Goal: Task Accomplishment & Management: Manage account settings

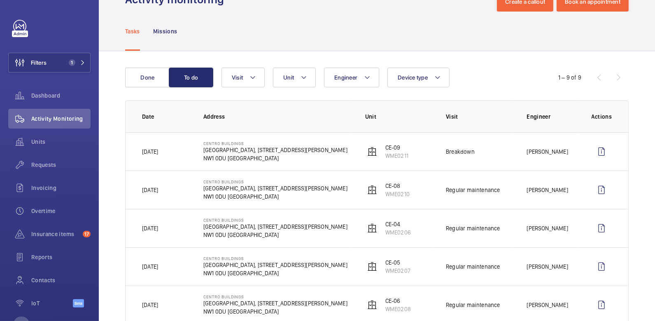
scroll to position [30, 0]
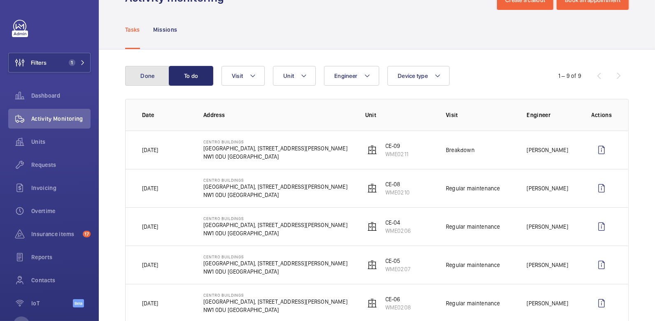
click at [154, 78] on button "Done" at bounding box center [147, 76] width 44 height 20
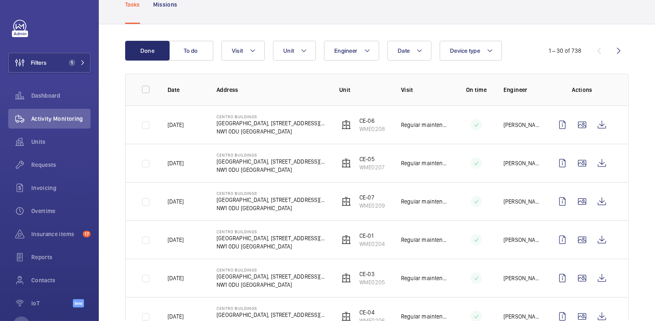
scroll to position [56, 0]
click at [58, 234] on span "Insurance items" at bounding box center [55, 234] width 48 height 8
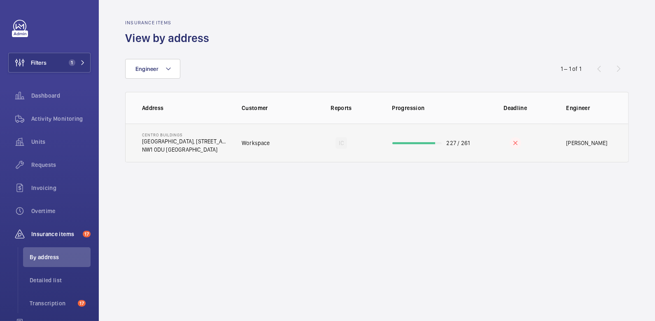
click at [249, 150] on td "Workspace" at bounding box center [266, 143] width 75 height 39
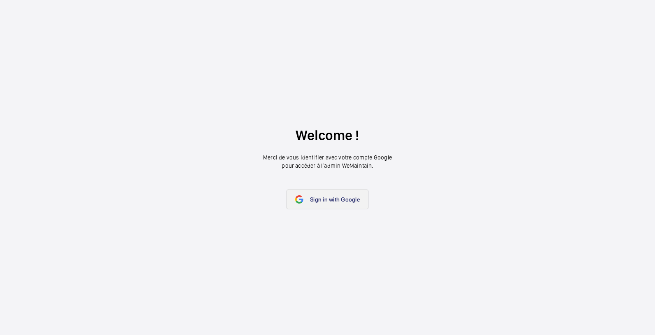
click at [333, 201] on span "Sign in with Google" at bounding box center [335, 199] width 50 height 7
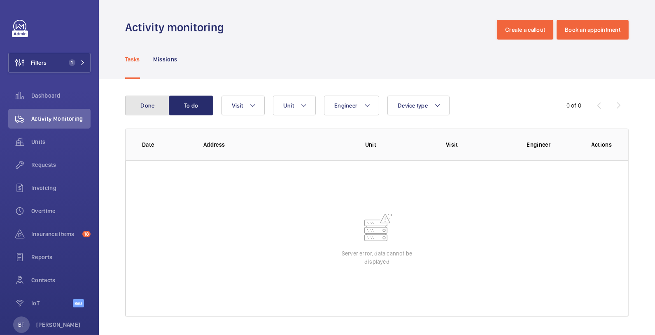
click at [157, 107] on button "Done" at bounding box center [147, 106] width 44 height 20
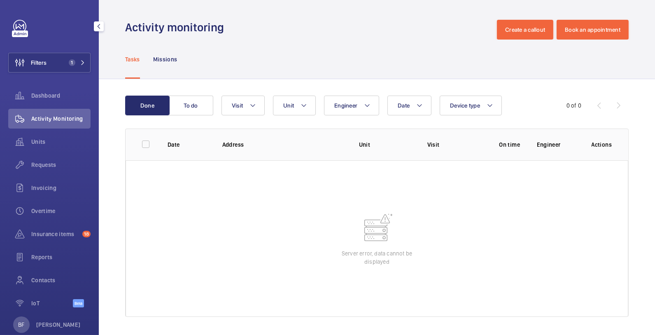
click at [34, 322] on div "BF [PERSON_NAME]" at bounding box center [47, 324] width 68 height 16
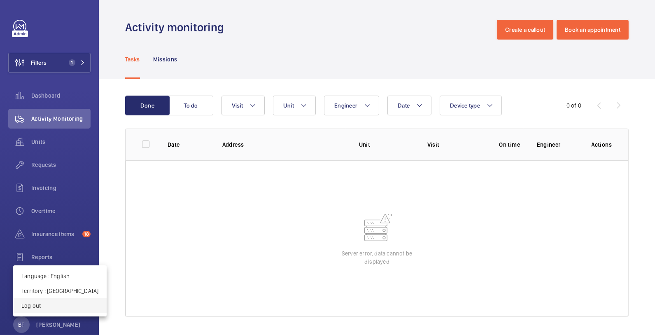
click at [40, 306] on p "Log out" at bounding box center [59, 305] width 77 height 8
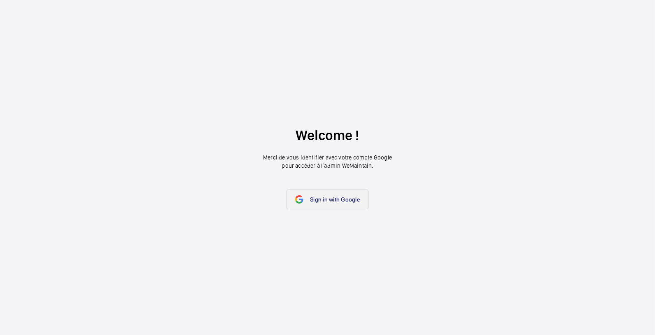
click at [329, 195] on link "Sign in with Google" at bounding box center [328, 199] width 82 height 20
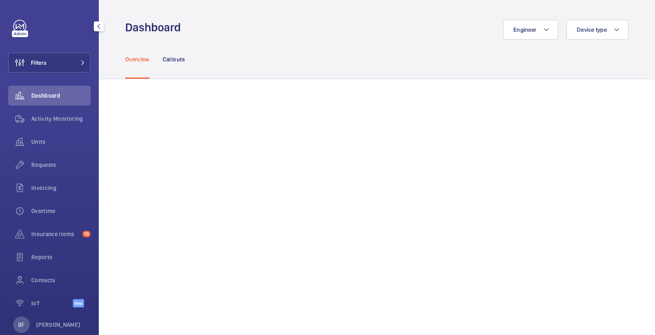
click at [33, 322] on div "BF [PERSON_NAME]" at bounding box center [47, 324] width 68 height 16
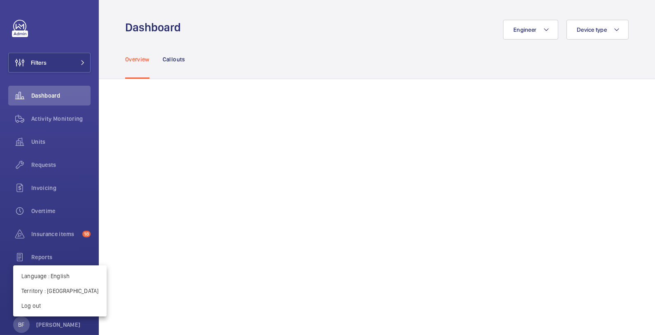
click at [54, 63] on div at bounding box center [327, 167] width 655 height 335
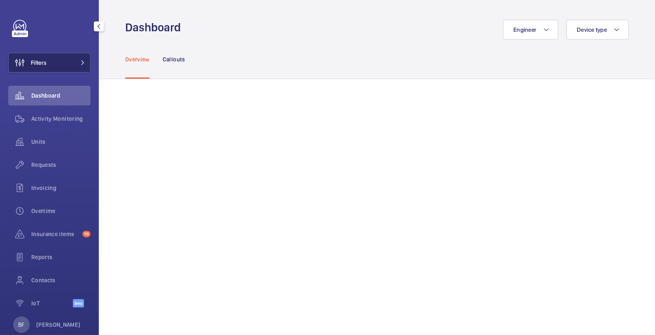
click at [64, 65] on button "Filters" at bounding box center [49, 63] width 82 height 20
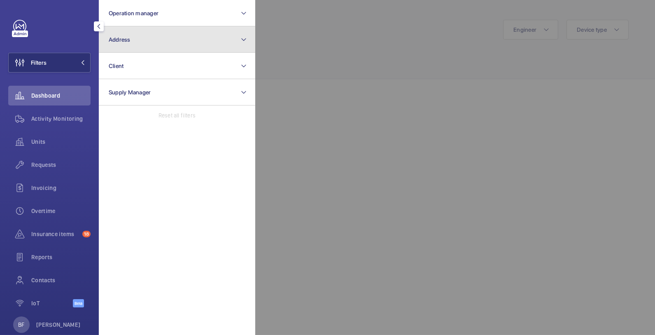
click at [136, 37] on button "Address" at bounding box center [177, 39] width 156 height 26
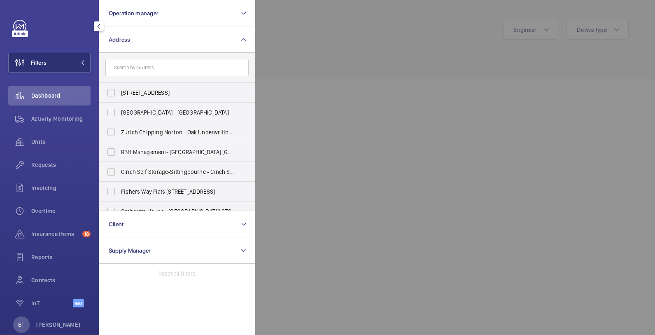
click at [149, 65] on input "text" at bounding box center [176, 67] width 143 height 17
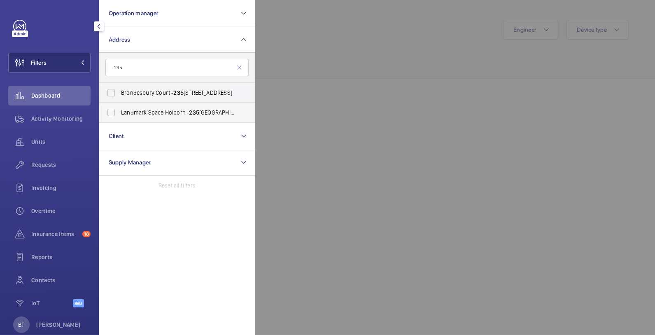
type input "235"
click at [177, 112] on span "Landmark Space Holborn - 235 High Holborn, LONDON WC1V 7DN" at bounding box center [177, 112] width 113 height 8
click at [119, 112] on input "Landmark Space Holborn - 235 High Holborn, LONDON WC1V 7DN" at bounding box center [111, 112] width 16 height 16
checkbox input "true"
click at [333, 65] on div at bounding box center [582, 167] width 655 height 335
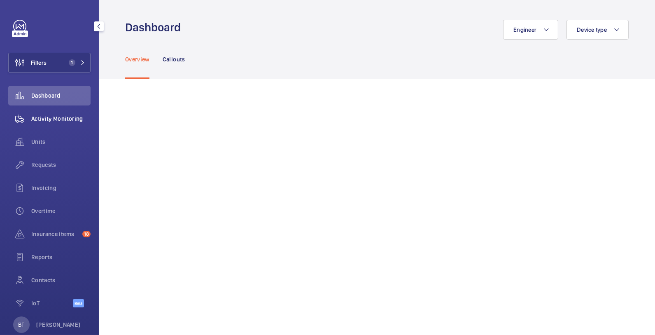
click at [57, 125] on div "Activity Monitoring" at bounding box center [49, 119] width 82 height 20
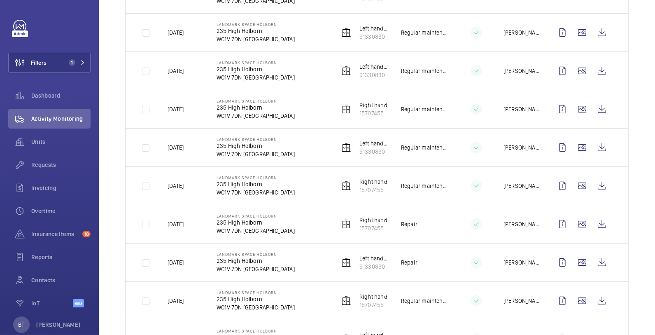
scroll to position [263, 0]
click at [47, 170] on div "Requests" at bounding box center [49, 165] width 82 height 20
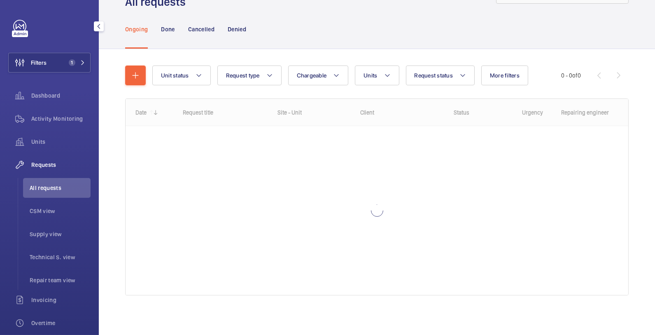
scroll to position [36, 0]
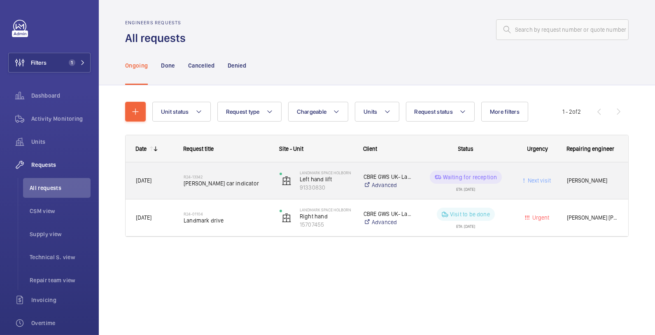
click at [400, 178] on p "CBRE GWS UK- Landmark Space Holborn" at bounding box center [388, 177] width 49 height 8
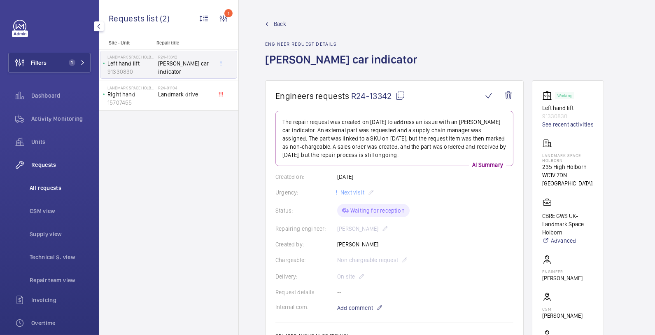
click at [46, 187] on span "All requests" at bounding box center [60, 188] width 61 height 8
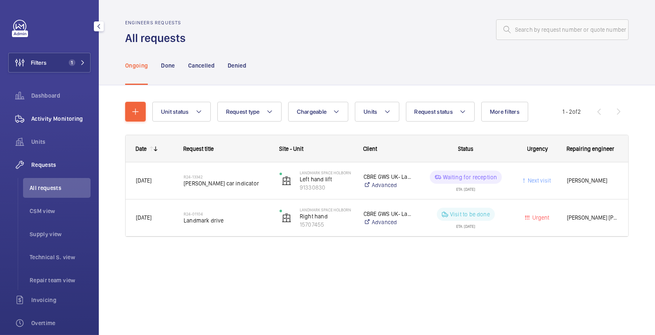
click at [46, 112] on div "Activity Monitoring" at bounding box center [49, 119] width 82 height 20
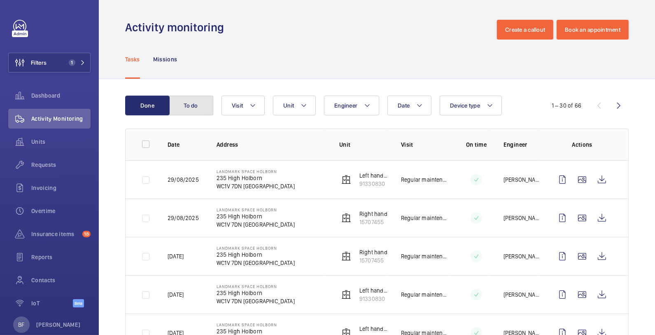
click at [187, 102] on button "To do" at bounding box center [191, 106] width 44 height 20
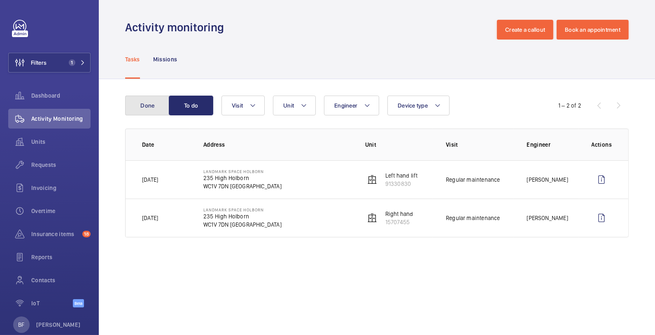
click at [134, 107] on button "Done" at bounding box center [147, 106] width 44 height 20
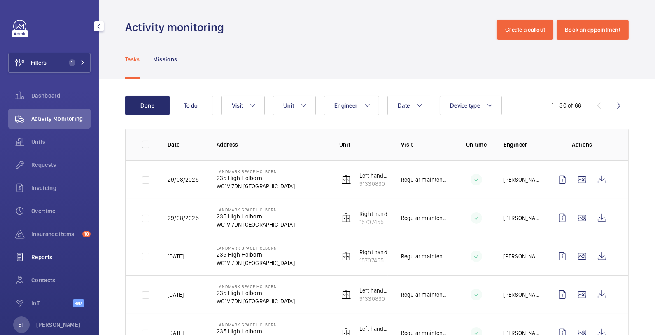
click at [55, 251] on div "Reports" at bounding box center [49, 257] width 82 height 20
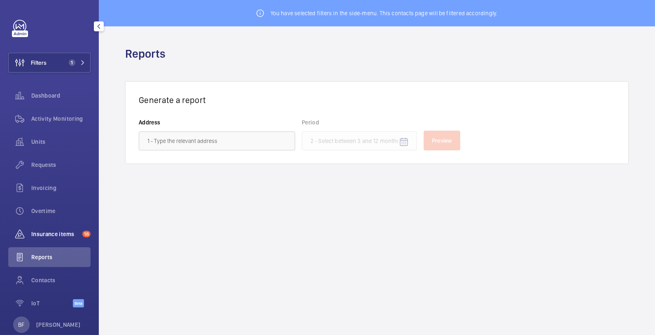
click at [59, 233] on span "Insurance items" at bounding box center [55, 234] width 48 height 8
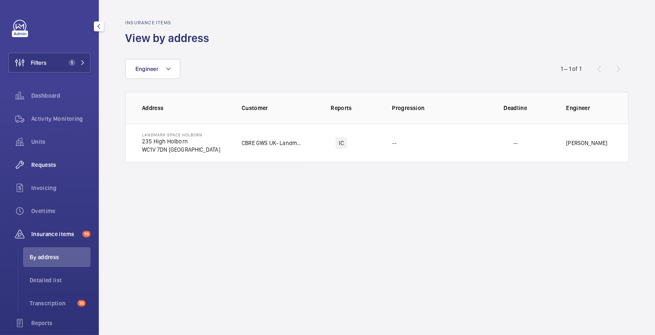
click at [68, 161] on span "Requests" at bounding box center [60, 165] width 59 height 8
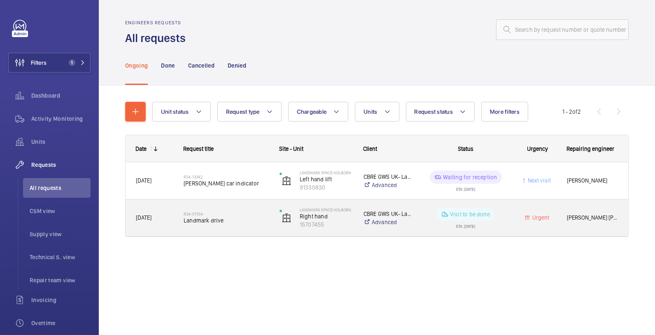
click at [226, 230] on div "R24-01104 Landmark drive" at bounding box center [221, 217] width 95 height 37
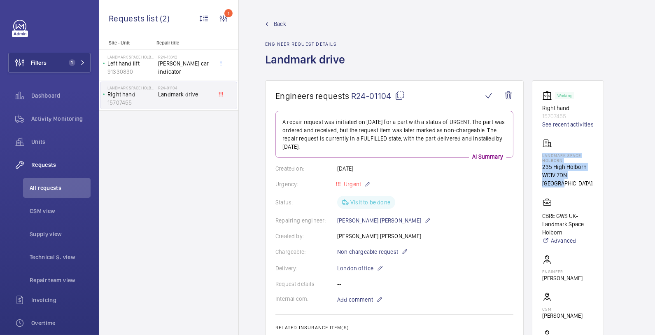
drag, startPoint x: 592, startPoint y: 176, endPoint x: 541, endPoint y: 154, distance: 55.2
click at [541, 154] on wm-front-card "Working Right hand 15707455 See recent activities Landmark Space Holborn 235 Hi…" at bounding box center [568, 232] width 72 height 304
copy div "Landmark Space Holborn 235 High Holborn WC1V 7DN LONDON"
click at [270, 22] on link "Back" at bounding box center [307, 24] width 85 height 8
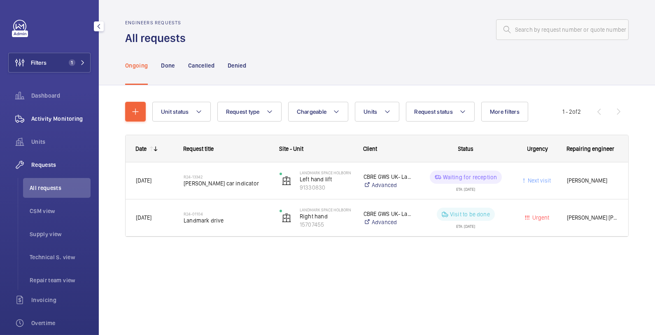
click at [56, 110] on div "Activity Monitoring" at bounding box center [49, 119] width 82 height 20
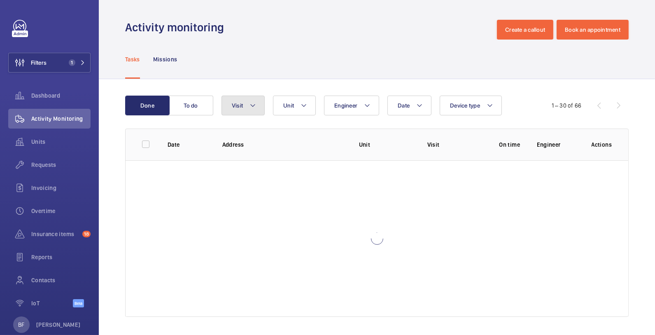
click at [255, 107] on mat-icon at bounding box center [253, 105] width 7 height 10
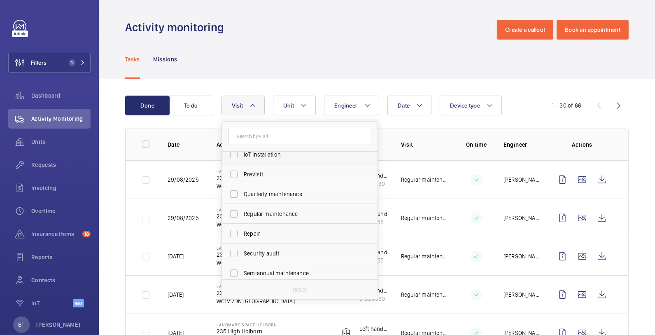
scroll to position [111, 0]
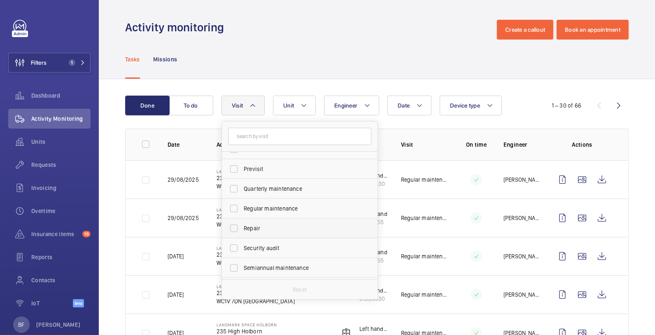
click at [274, 230] on span "Repair" at bounding box center [300, 228] width 113 height 8
click at [242, 230] on input "Repair" at bounding box center [234, 228] width 16 height 16
checkbox input "true"
click at [304, 56] on div "Tasks Missions" at bounding box center [377, 59] width 504 height 39
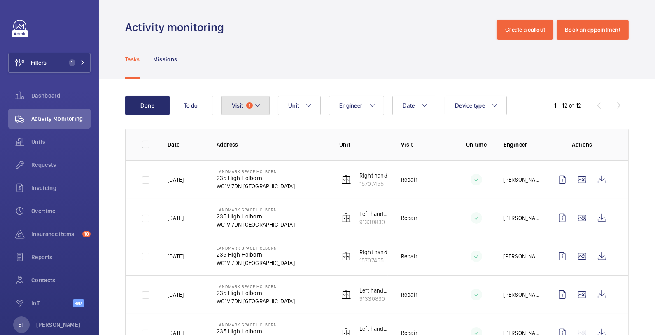
click at [242, 96] on button "Visit 1" at bounding box center [246, 106] width 48 height 20
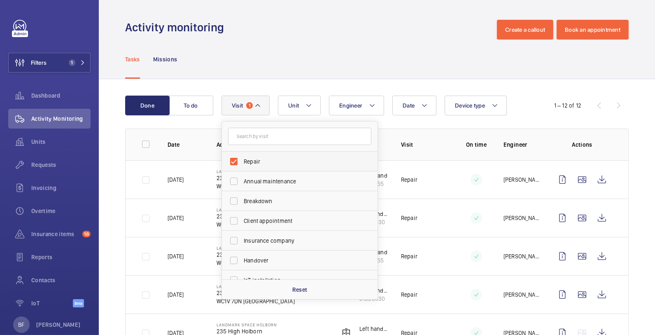
click at [281, 166] on label "Repair" at bounding box center [293, 162] width 143 height 20
click at [242, 166] on input "Repair" at bounding box center [234, 161] width 16 height 16
checkbox input "false"
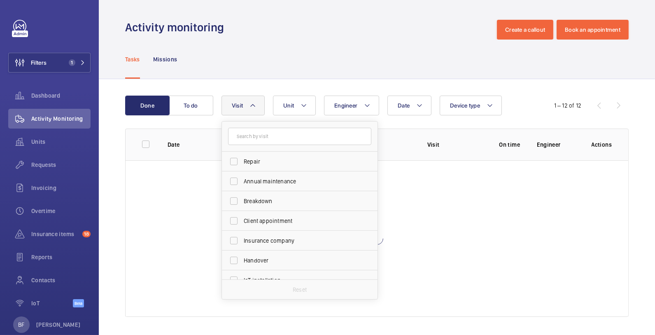
click at [283, 44] on div "Tasks Missions" at bounding box center [377, 59] width 504 height 39
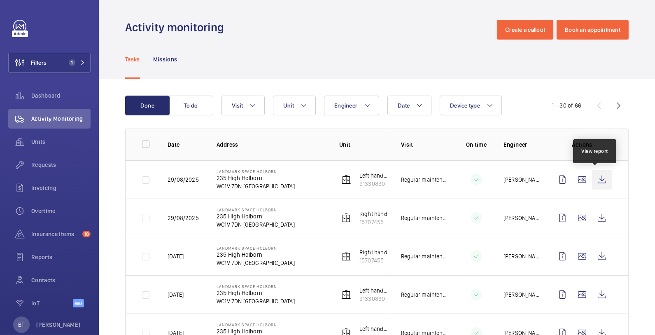
click at [597, 175] on wm-front-icon-button at bounding box center [602, 180] width 20 height 20
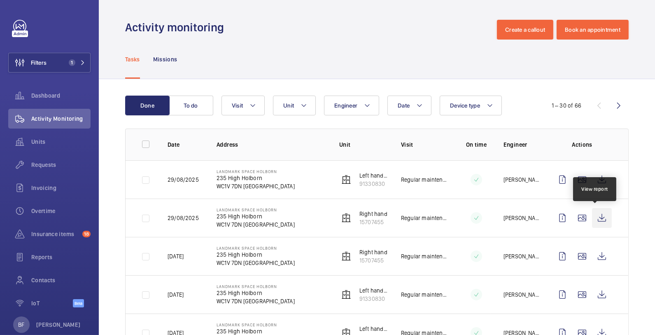
click at [593, 215] on wm-front-icon-button at bounding box center [602, 218] width 20 height 20
click at [58, 165] on span "Requests" at bounding box center [60, 165] width 59 height 8
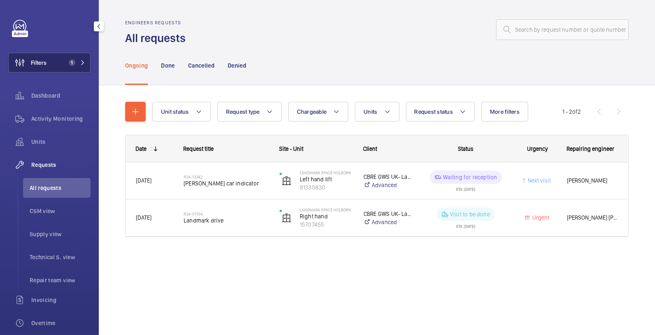
click at [78, 65] on button "Filters 1" at bounding box center [49, 63] width 82 height 20
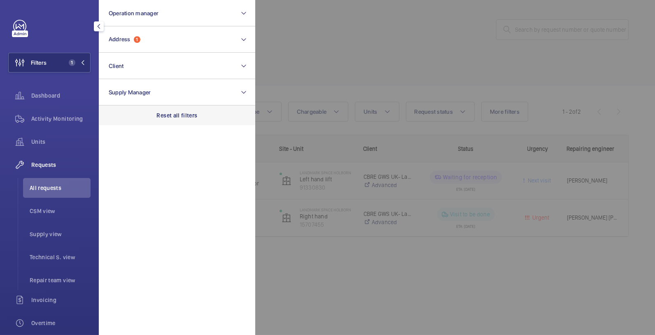
click at [189, 106] on div "Reset all filters" at bounding box center [177, 115] width 156 height 20
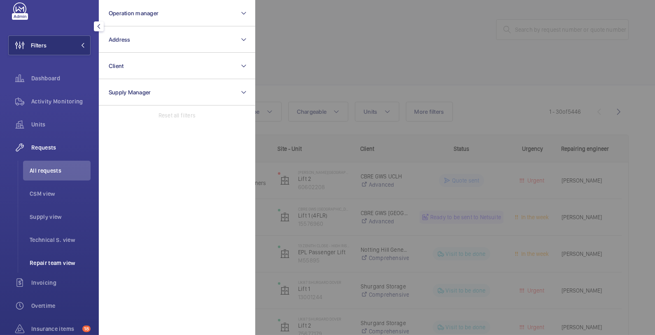
scroll to position [18, 0]
click at [446, 70] on div at bounding box center [582, 167] width 655 height 335
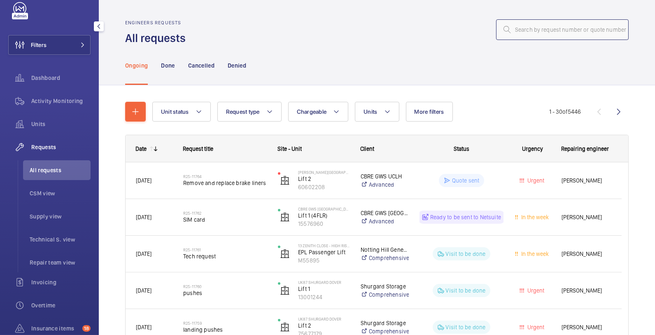
click at [585, 32] on input "text" at bounding box center [562, 29] width 133 height 21
click at [577, 30] on input "text" at bounding box center [562, 29] width 133 height 21
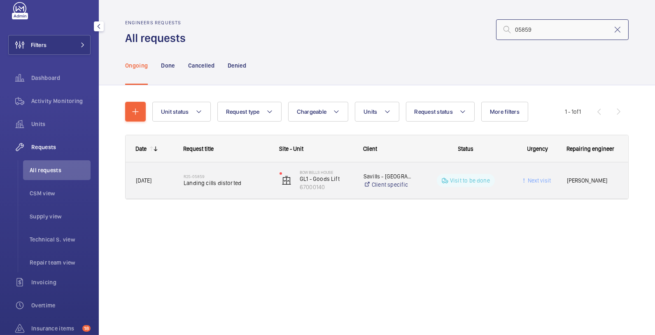
type input "05859"
click at [351, 192] on div "Bow Bells House GL1 - Goods Lift 67000140" at bounding box center [311, 181] width 83 height 34
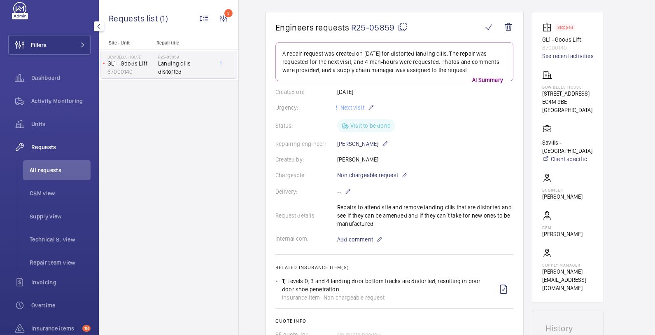
scroll to position [66, 0]
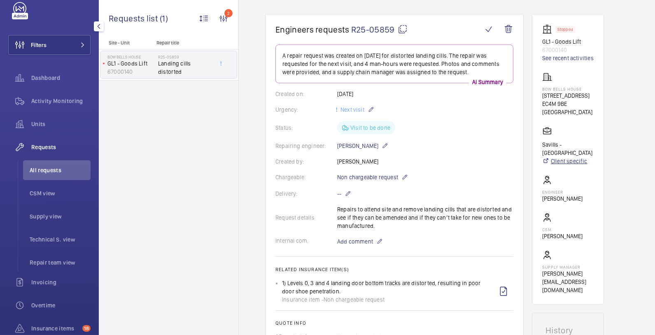
click at [569, 157] on link "Client specific" at bounding box center [567, 161] width 51 height 8
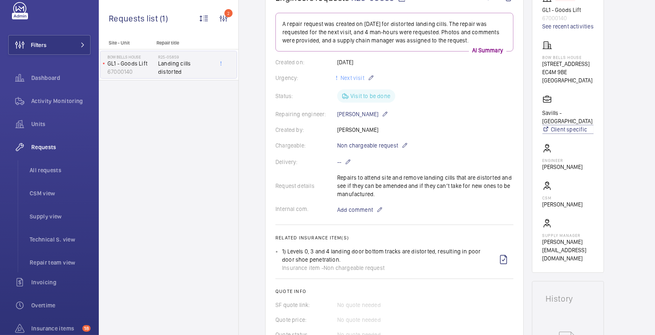
scroll to position [103, 0]
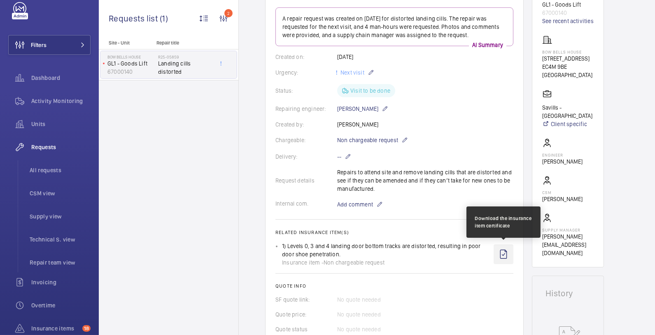
click at [504, 255] on wm-front-icon-button at bounding box center [504, 254] width 20 height 20
